Goal: Find specific page/section: Find specific page/section

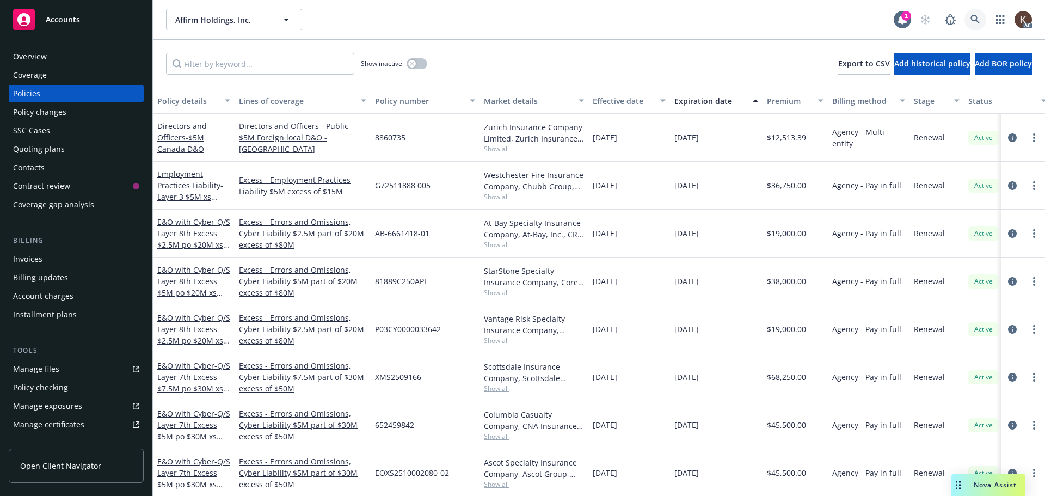
click at [969, 11] on link at bounding box center [976, 20] width 22 height 22
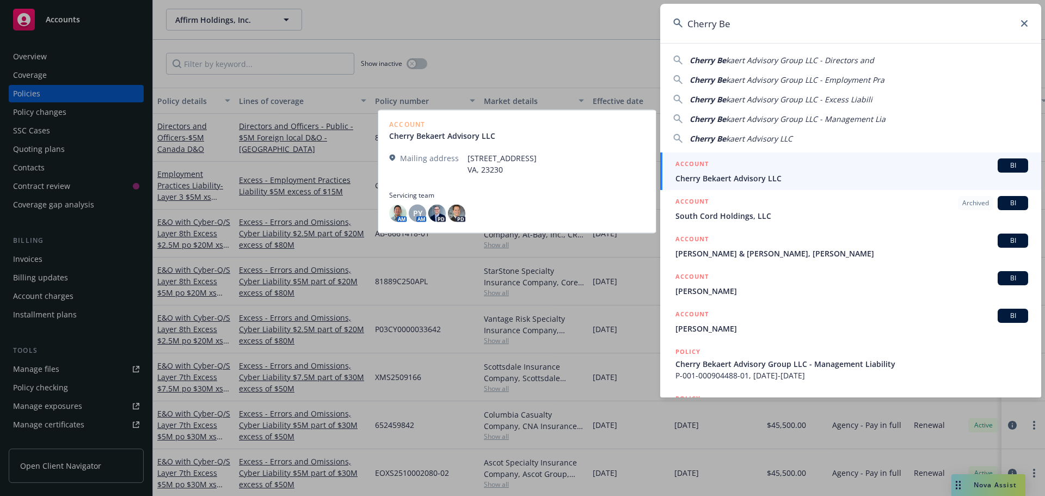
type input "Cherry Be"
click at [800, 173] on span "Cherry Bekaert Advisory LLC" at bounding box center [852, 178] width 353 height 11
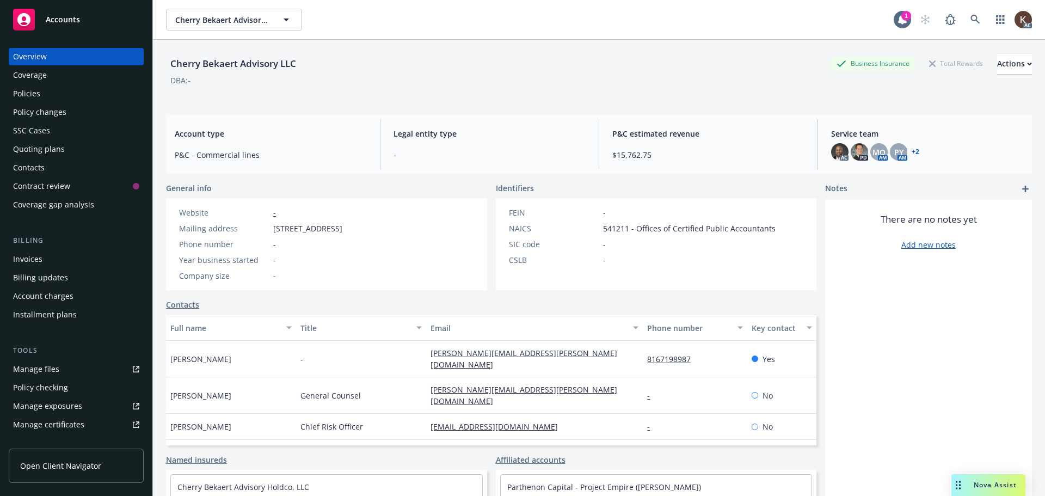
click at [72, 85] on div "Policies" at bounding box center [76, 93] width 126 height 17
